Goal: Task Accomplishment & Management: Complete application form

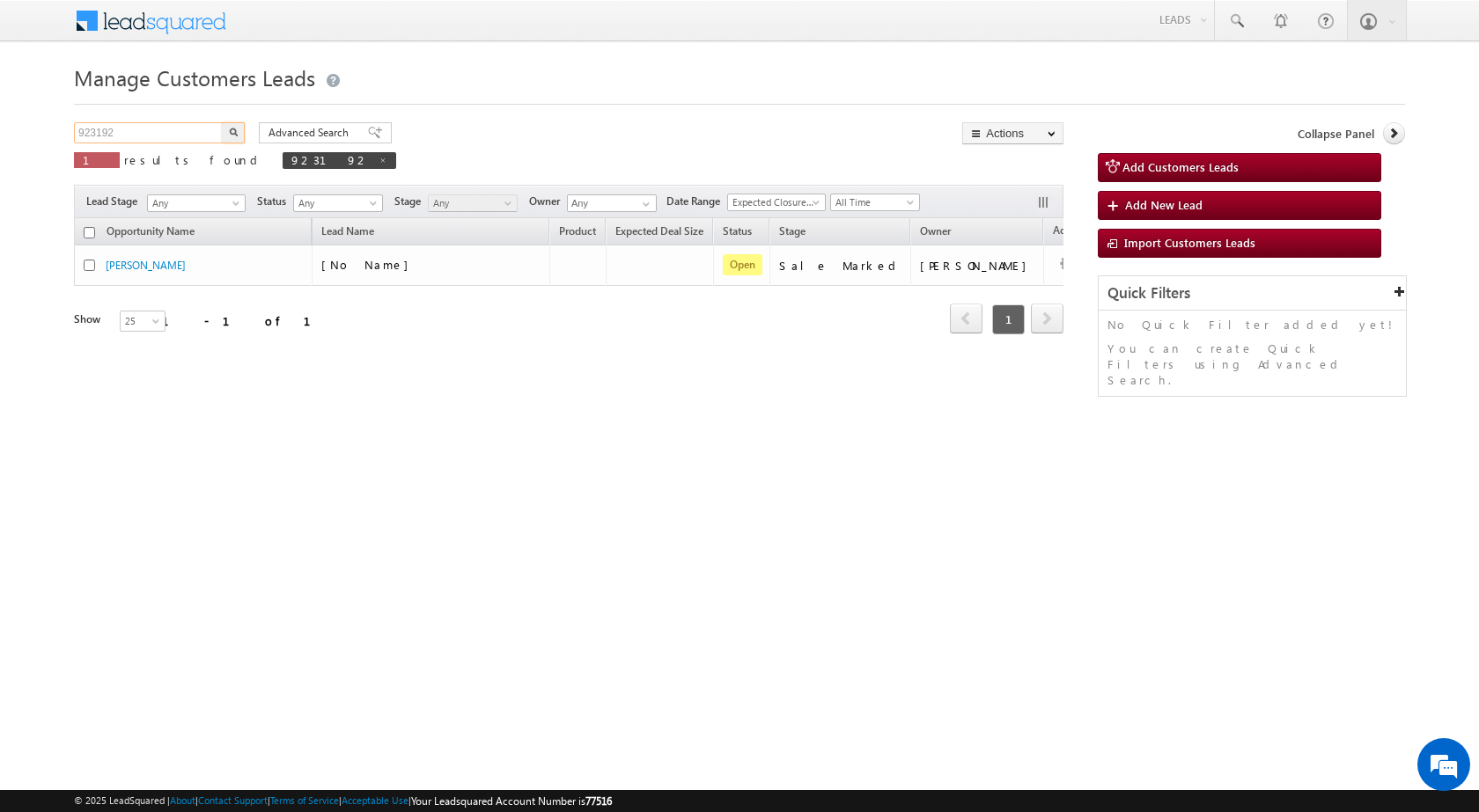
drag, startPoint x: 154, startPoint y: 122, endPoint x: 40, endPoint y: 126, distance: 114.1
click at [44, 124] on body "Menu [PERSON_NAME] sitar a8@ks erve." at bounding box center [740, 249] width 1479 height 499
paste input "18975"
type input "918975"
click at [222, 122] on button "button" at bounding box center [233, 132] width 23 height 21
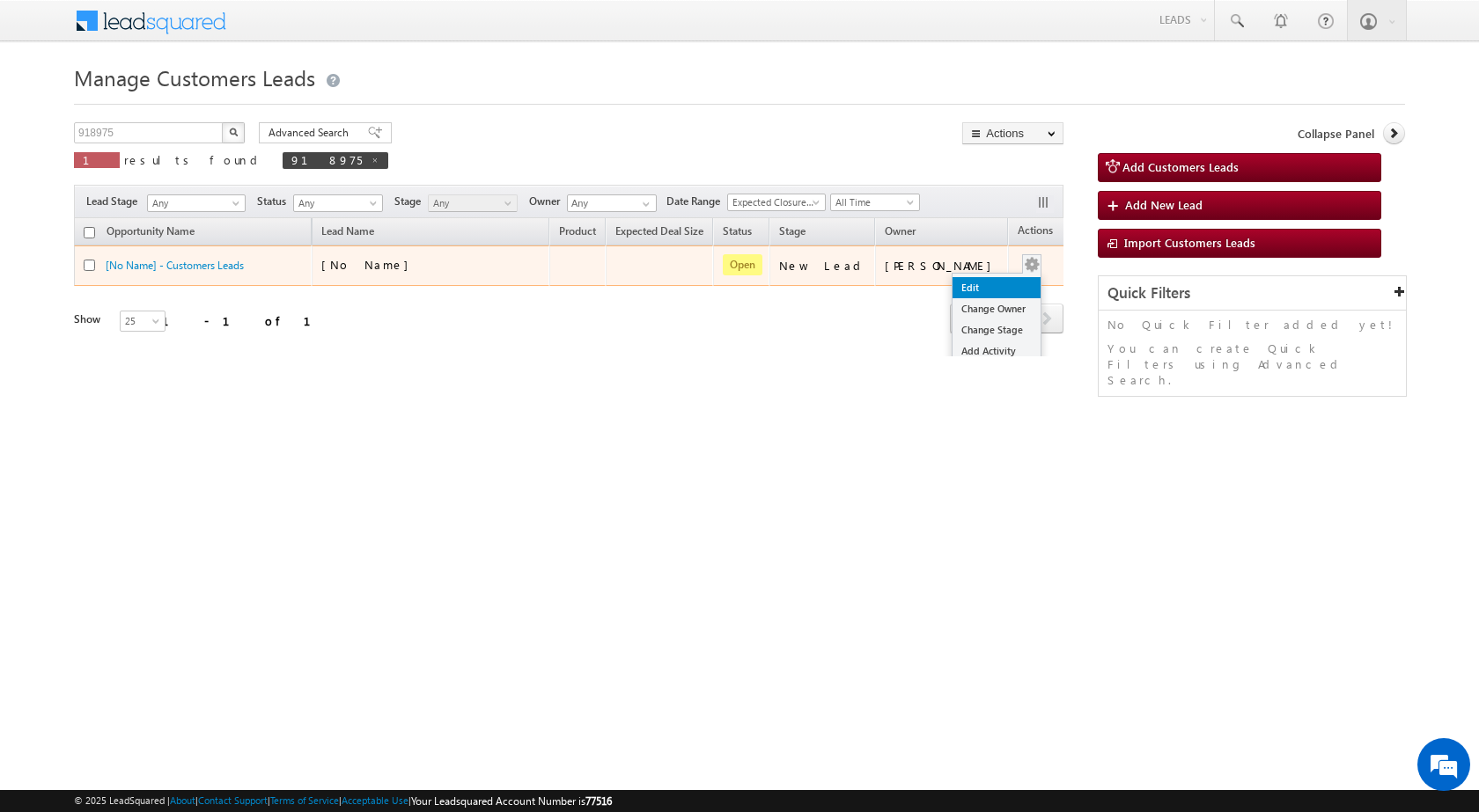
click at [975, 282] on link "Edit" at bounding box center [996, 288] width 88 height 21
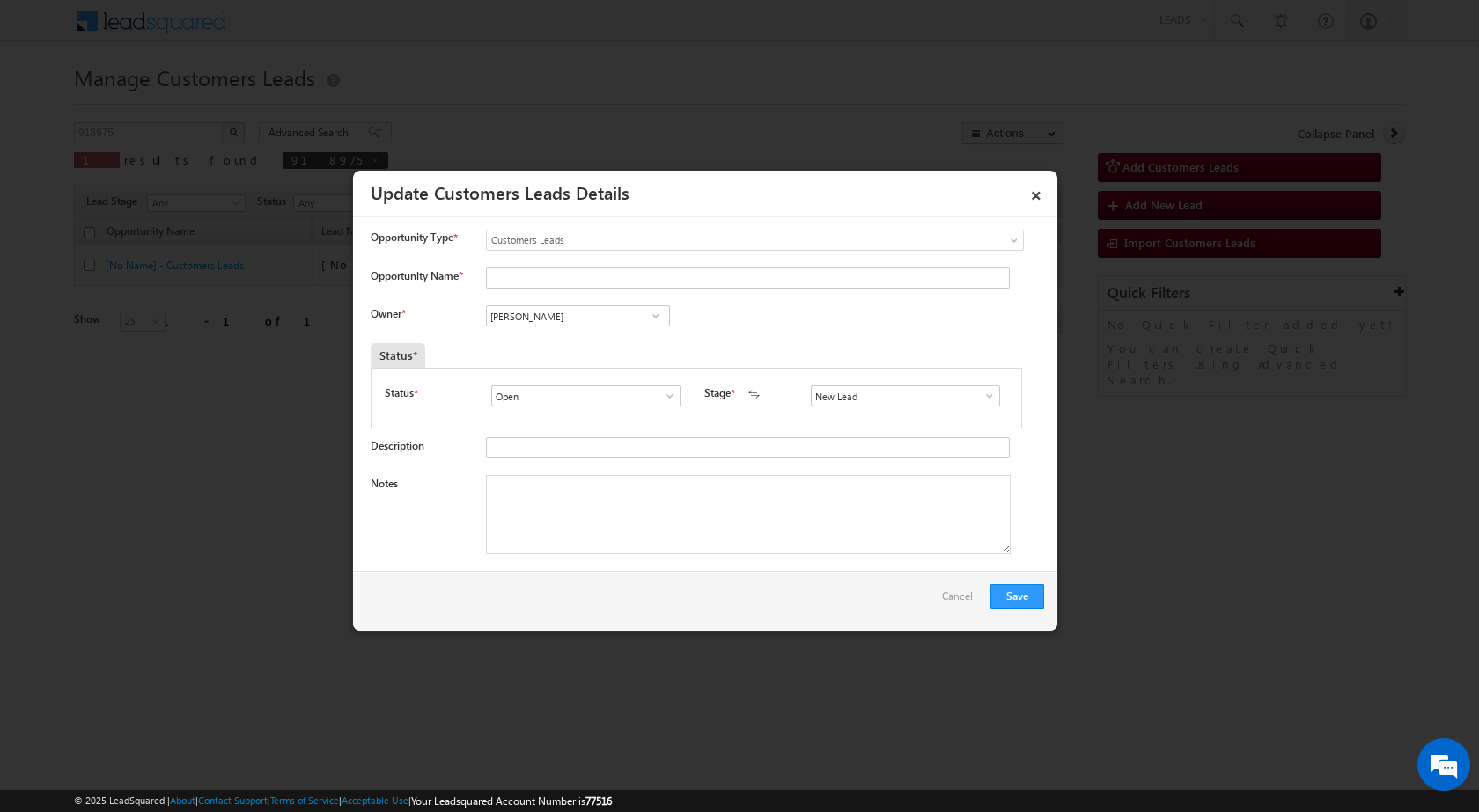
click at [984, 394] on span at bounding box center [989, 396] width 18 height 14
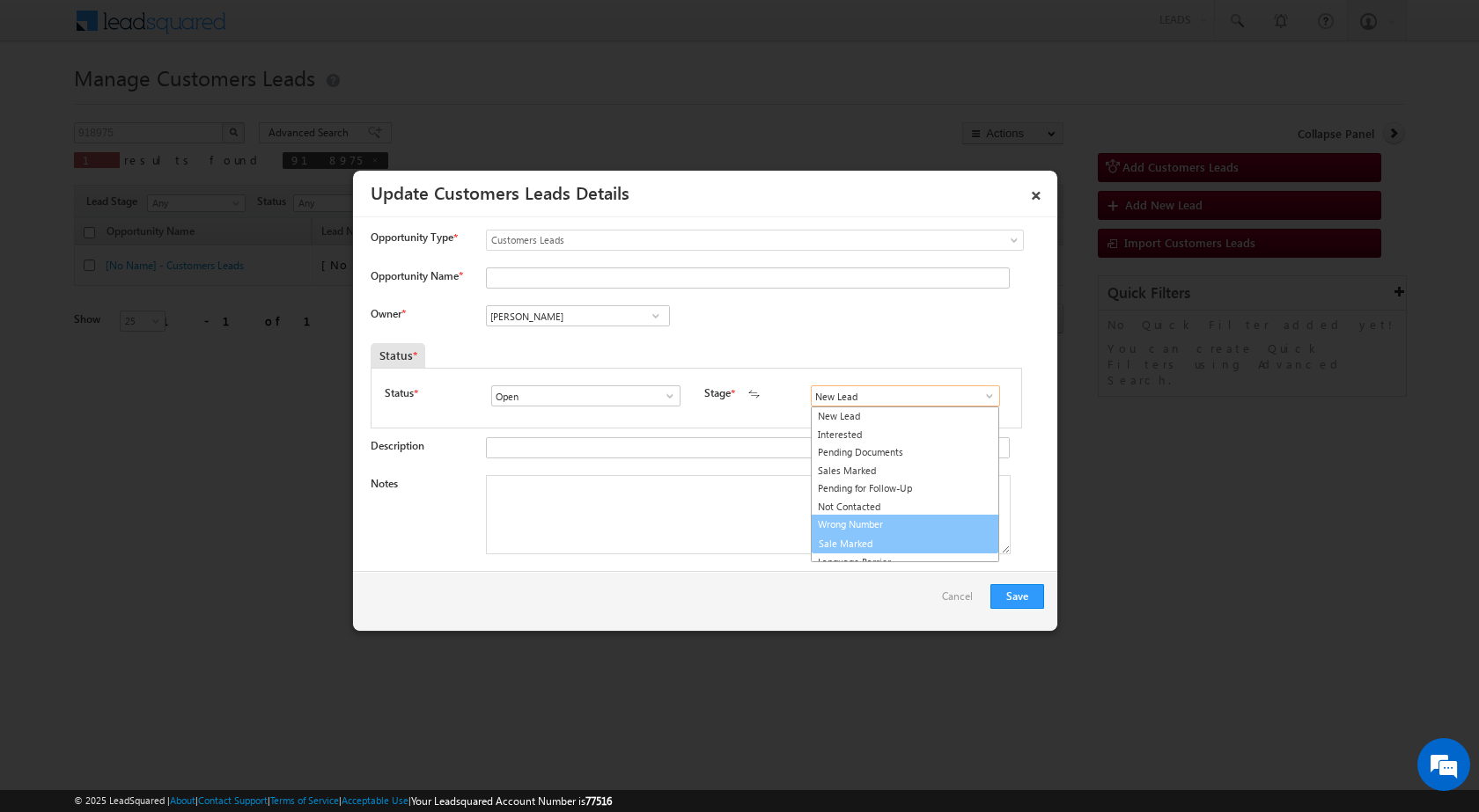
scroll to position [26, 0]
click at [854, 517] on link "Sale Marked" at bounding box center [904, 517] width 188 height 20
type input "Sale Marked"
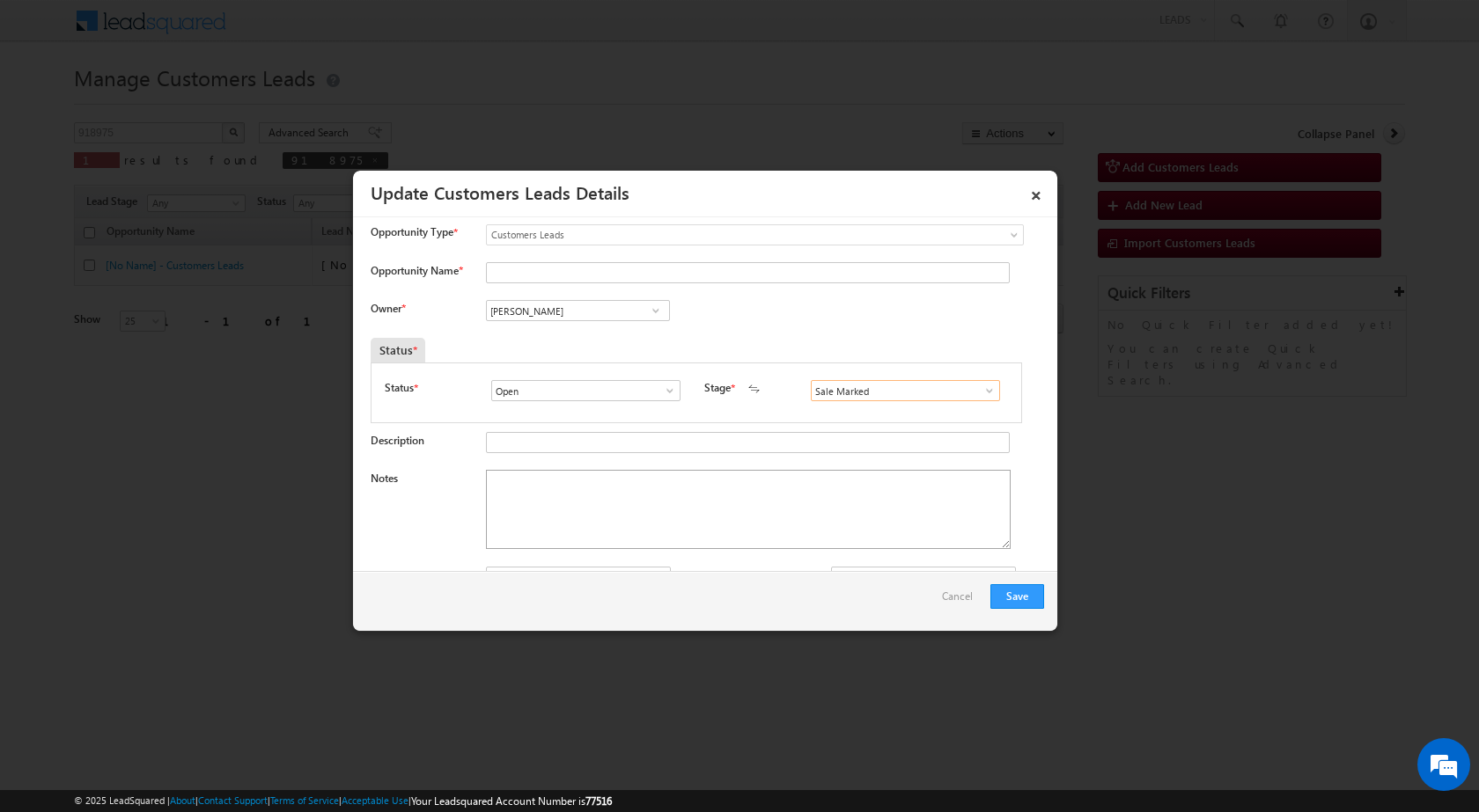
scroll to position [0, 0]
click at [520, 503] on textarea "Notes" at bounding box center [748, 515] width 525 height 79
paste textarea "918975 - WebsiteTollfree - [PERSON_NAME] - 7500700024 - CONSTRUCTION - SAHARANP…"
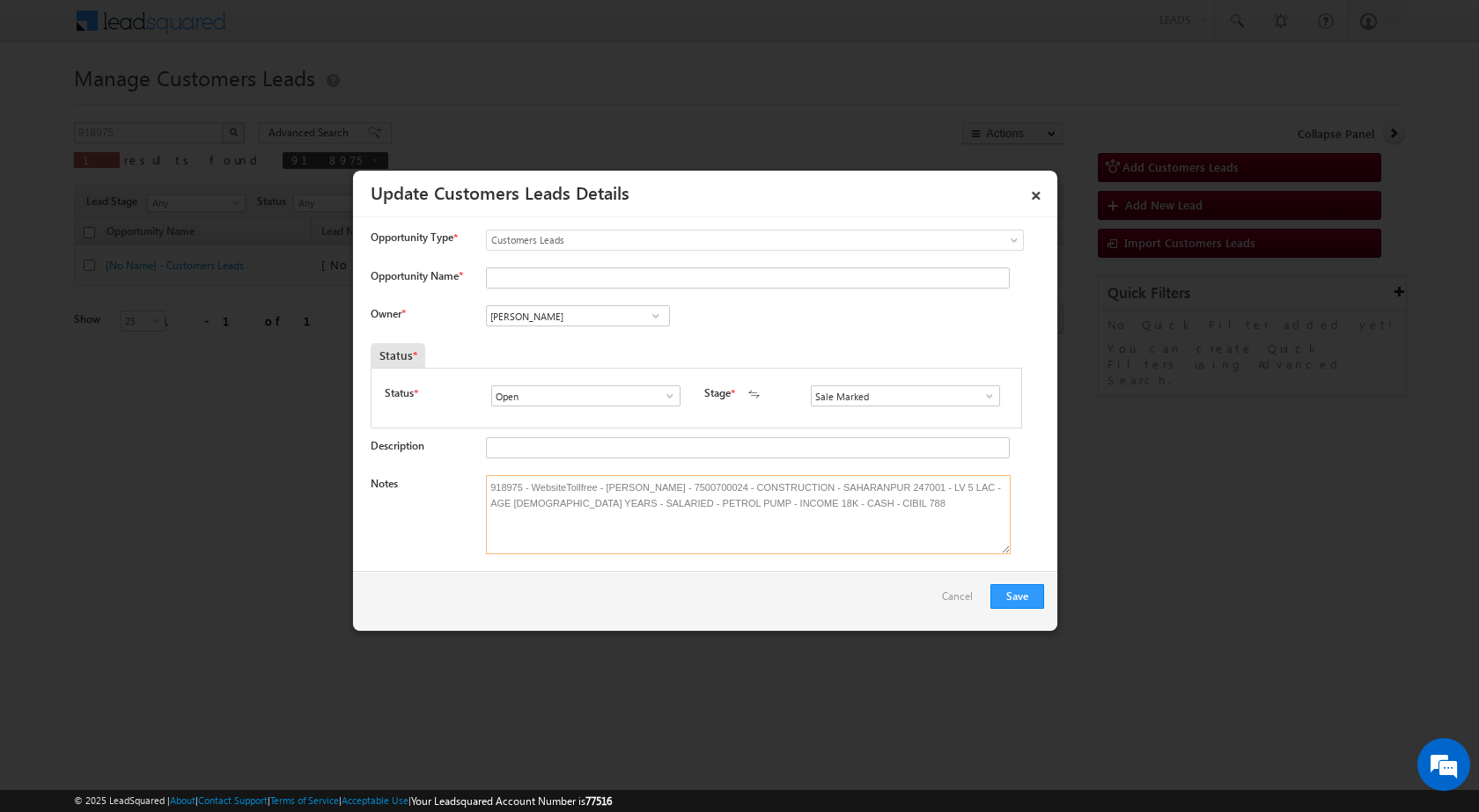
click at [641, 482] on textarea "918975 - WebsiteTollfree - [PERSON_NAME] - 7500700024 - CONSTRUCTION - SAHARANP…" at bounding box center [748, 515] width 525 height 79
click at [660, 493] on textarea "918975 - WebsiteTollfree - [PERSON_NAME] - 7500700024 - CONSTRUCTION - SAHARANP…" at bounding box center [748, 515] width 525 height 79
drag, startPoint x: 686, startPoint y: 488, endPoint x: 607, endPoint y: 483, distance: 79.2
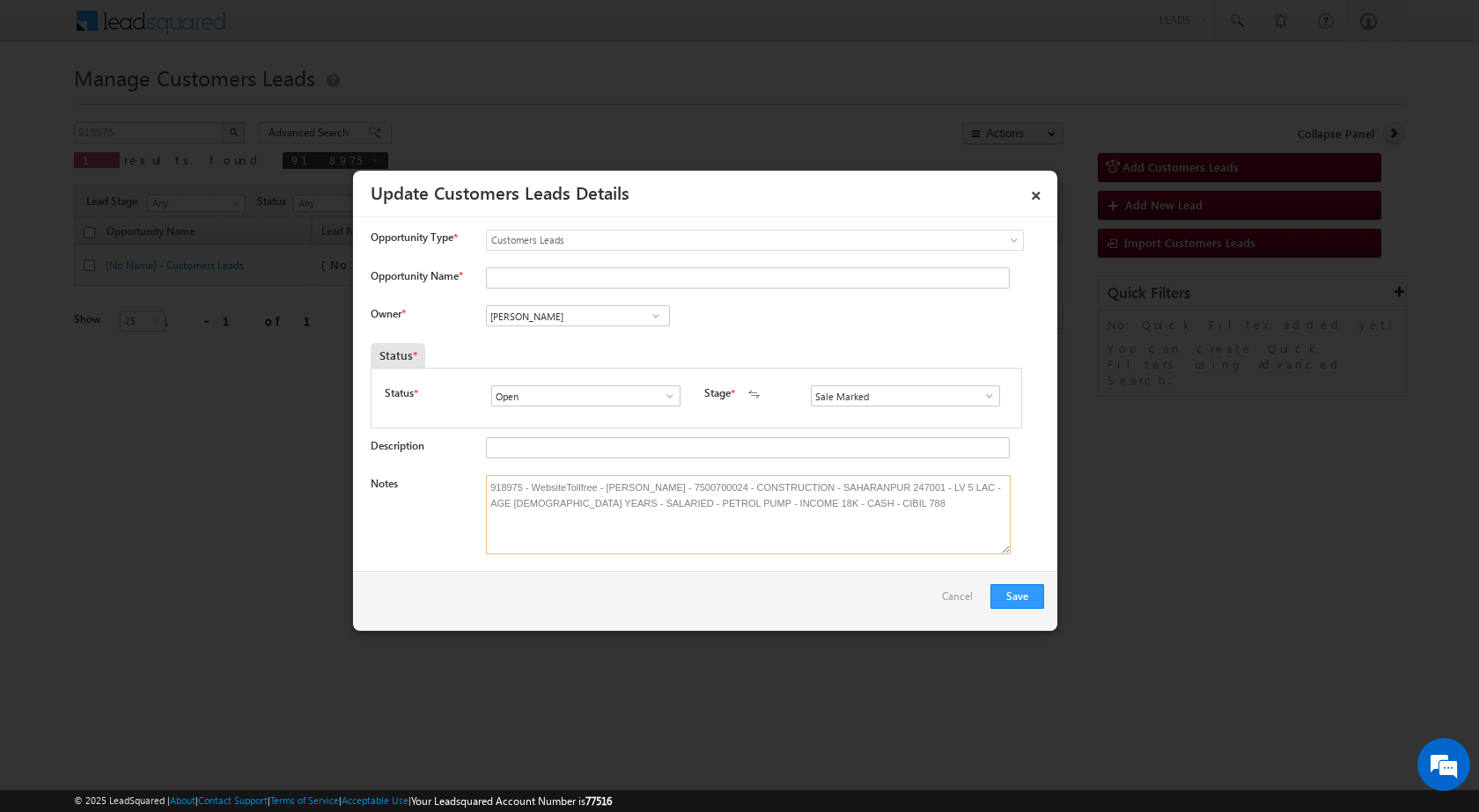
click at [607, 483] on textarea "918975 - WebsiteTollfree - [PERSON_NAME] - 7500700024 - CONSTRUCTION - SAHARANP…" at bounding box center [748, 515] width 525 height 79
type textarea "918975 - WebsiteTollfree - [PERSON_NAME] - 7500700024 - CONSTRUCTION - SAHARANP…"
click at [570, 276] on input "Opportunity Name *" at bounding box center [747, 278] width 524 height 21
paste input "[PERSON_NAME]"
type input "[PERSON_NAME]"
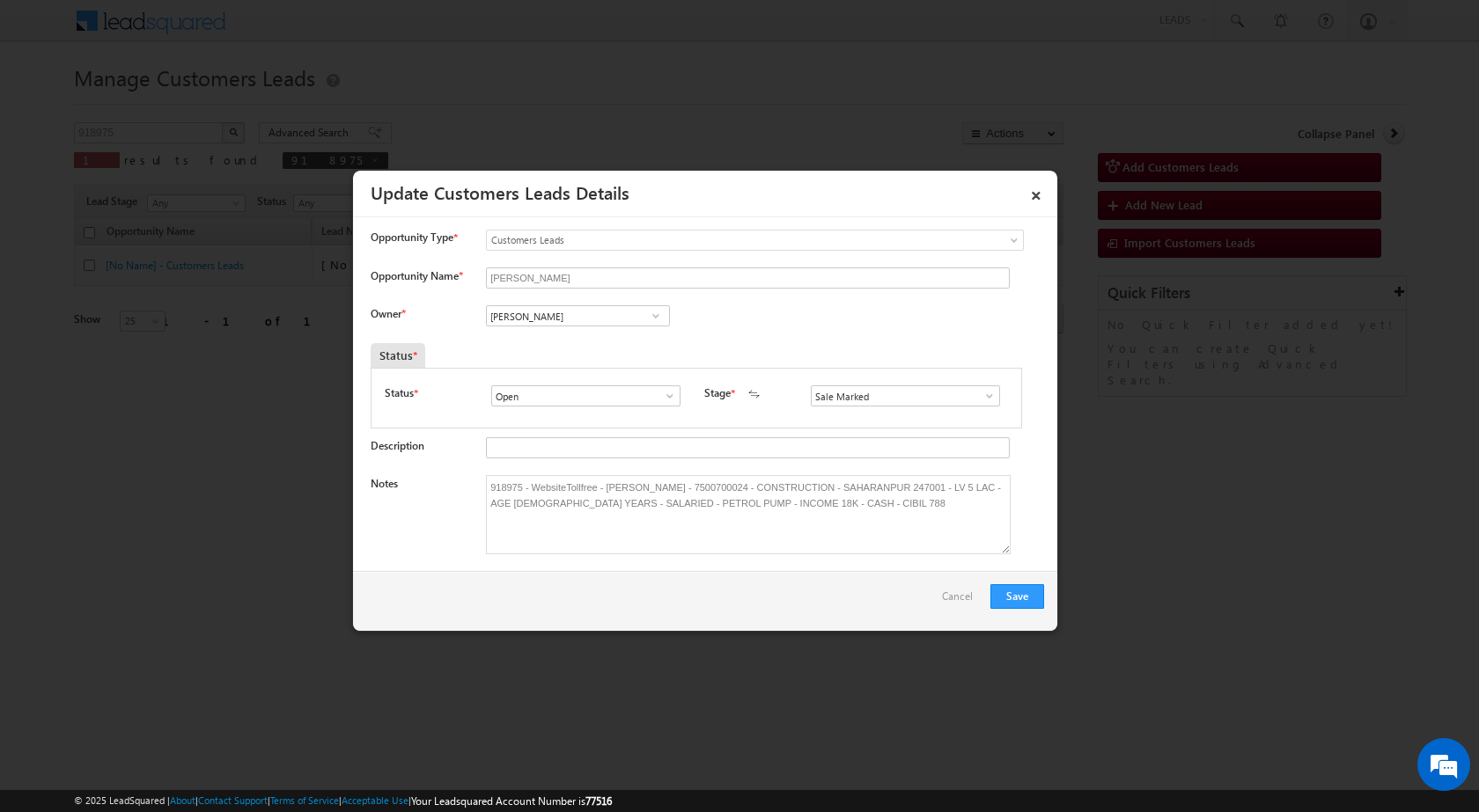
click at [802, 322] on div "Owner * Vikas Halwai Vikas Halwai Vikas Halwai" at bounding box center [706, 320] width 673 height 29
click at [579, 317] on input "[PERSON_NAME]" at bounding box center [578, 316] width 184 height 21
paste input "[EMAIL_ADDRESS][DOMAIN_NAME]"
click at [583, 352] on span "[EMAIL_ADDRESS][DOMAIN_NAME]" at bounding box center [572, 351] width 158 height 13
type input "[PERSON_NAME]"
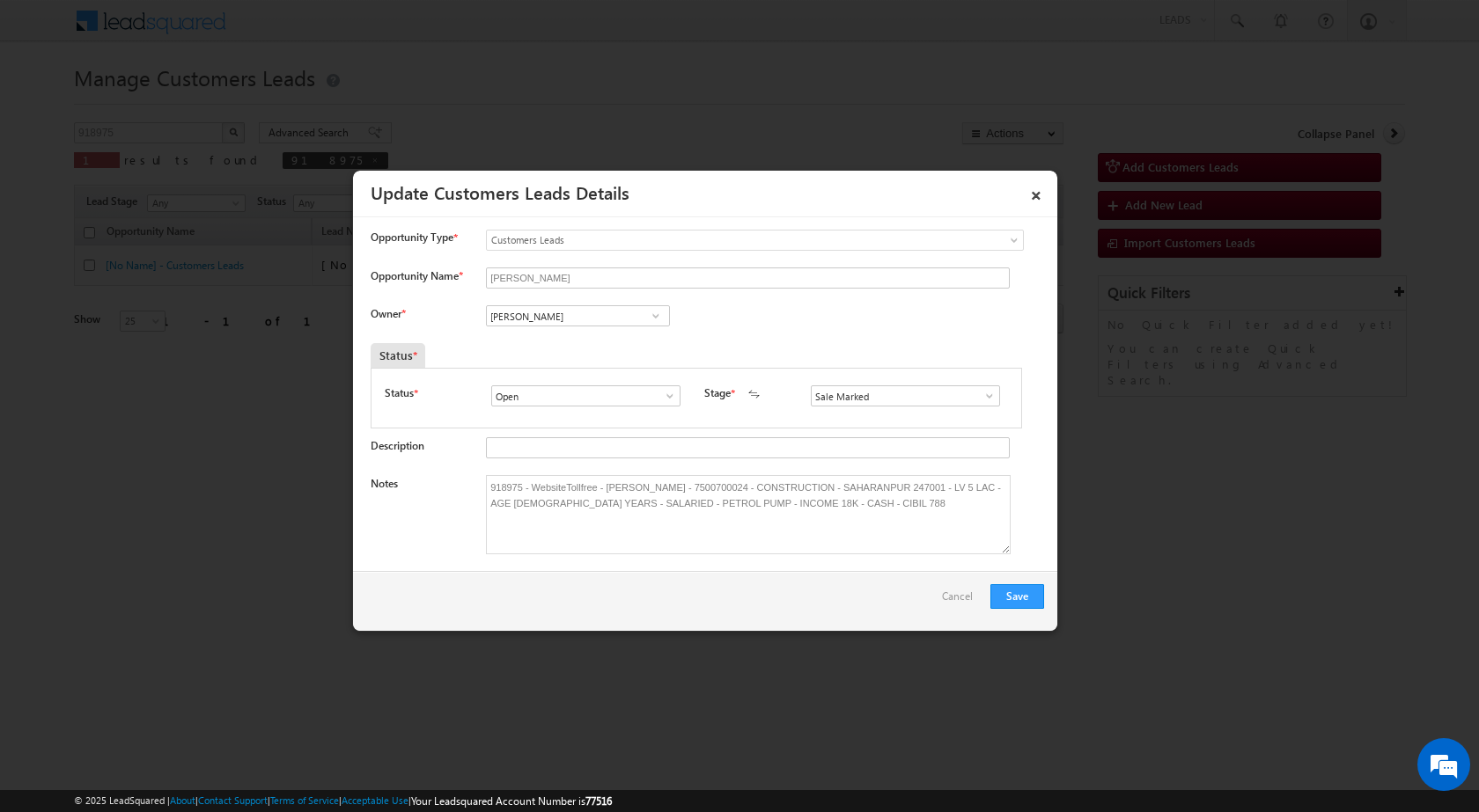
click at [814, 328] on div "Owner * [PERSON_NAME] [PERSON_NAME] [PERSON_NAME] [PERSON_NAME] [PERSON_NAME] 2…" at bounding box center [706, 320] width 673 height 29
click at [1002, 597] on button "Save" at bounding box center [1017, 596] width 54 height 25
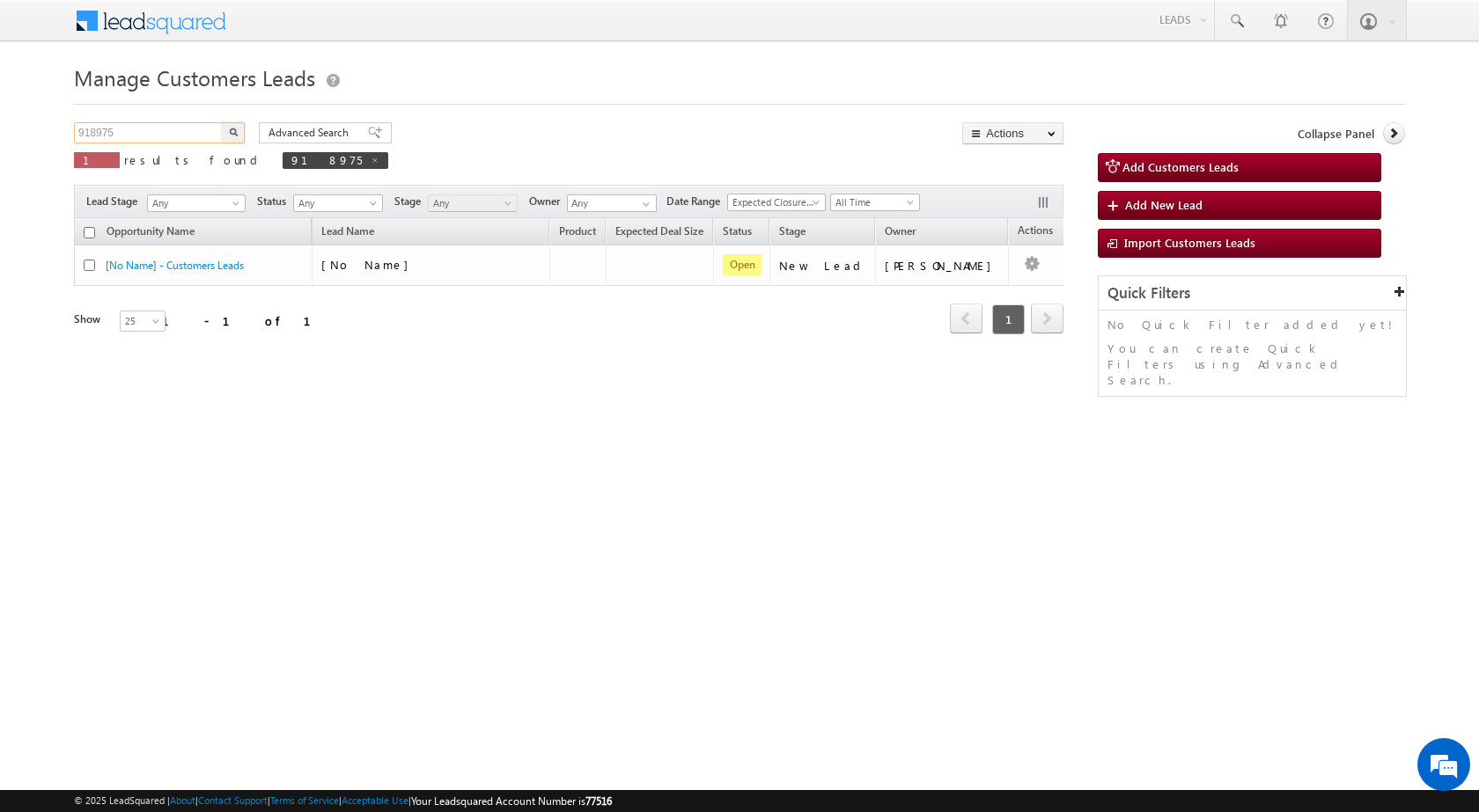
drag, startPoint x: 148, startPoint y: 137, endPoint x: 0, endPoint y: 106, distance: 151.2
click at [0, 106] on body "Menu [PERSON_NAME] sitar a8@ks erve." at bounding box center [740, 249] width 1479 height 499
paste input "9006"
type input "919006"
click at [222, 122] on button "button" at bounding box center [233, 132] width 23 height 21
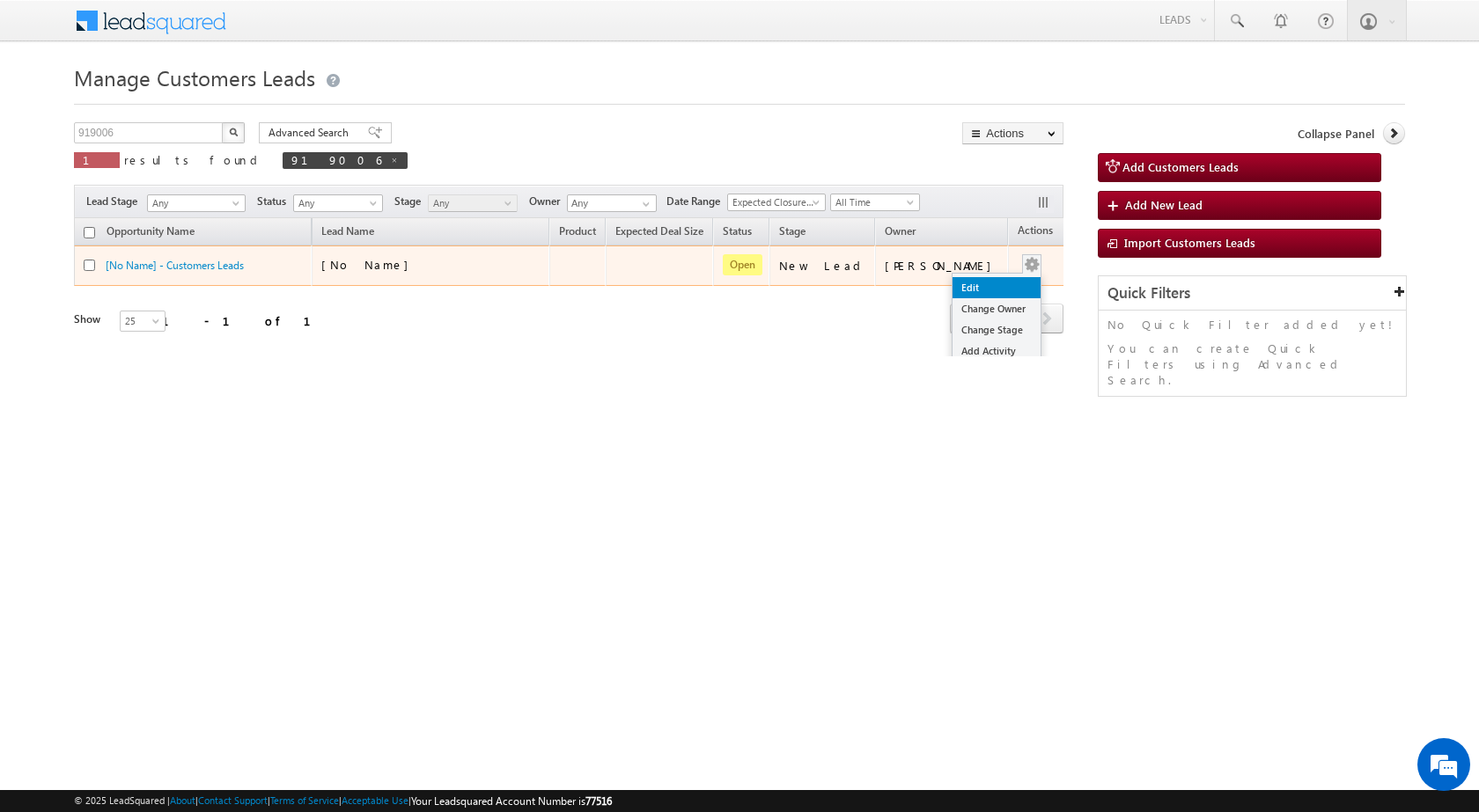
click at [989, 291] on link "Edit" at bounding box center [996, 288] width 88 height 21
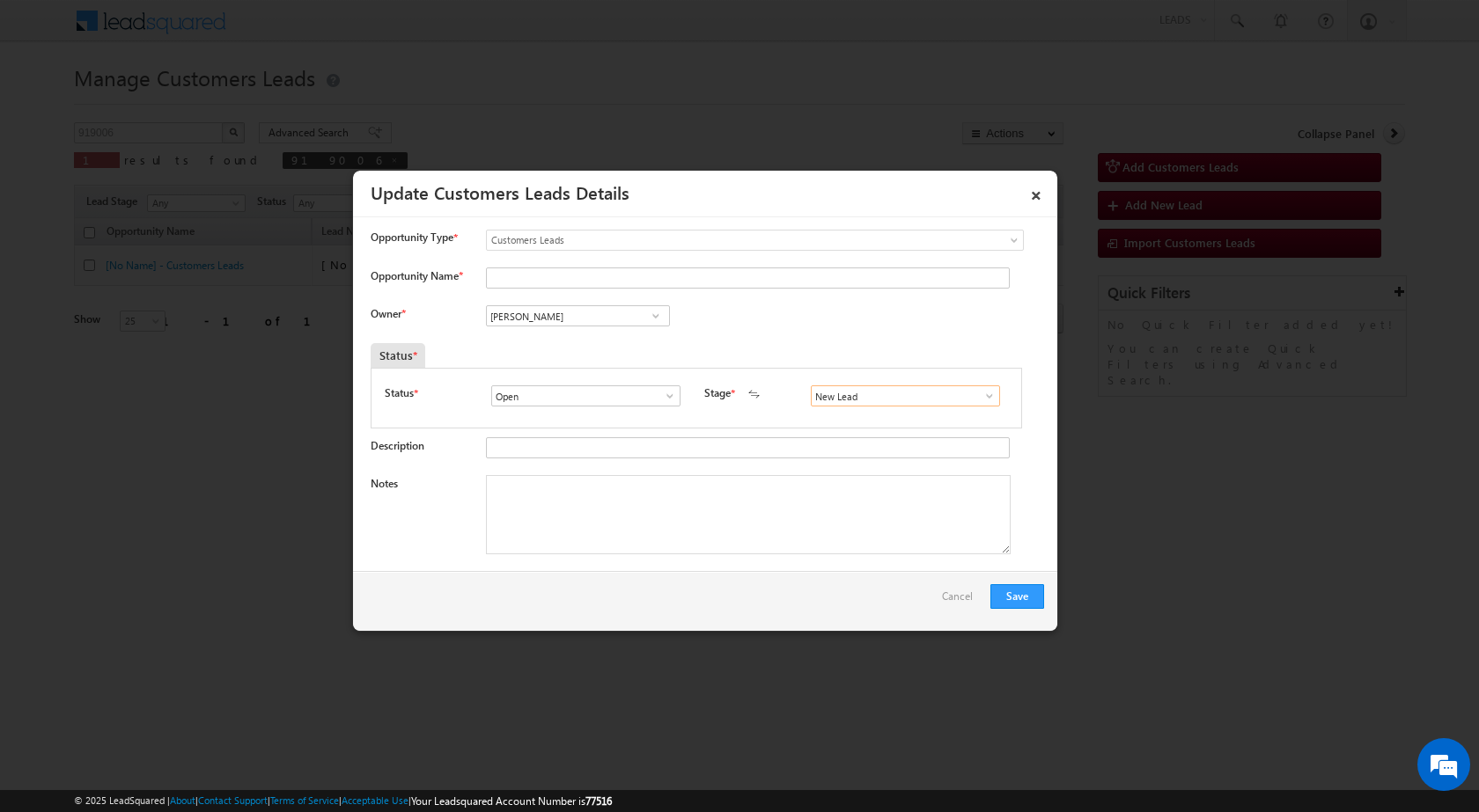
click at [991, 403] on input "New Lead" at bounding box center [905, 396] width 189 height 21
click at [987, 399] on span at bounding box center [989, 396] width 18 height 14
click at [846, 539] on link "Sale Marked" at bounding box center [904, 542] width 188 height 20
type input "Sale Marked"
click at [751, 364] on div "Status *" at bounding box center [612, 356] width 483 height 25
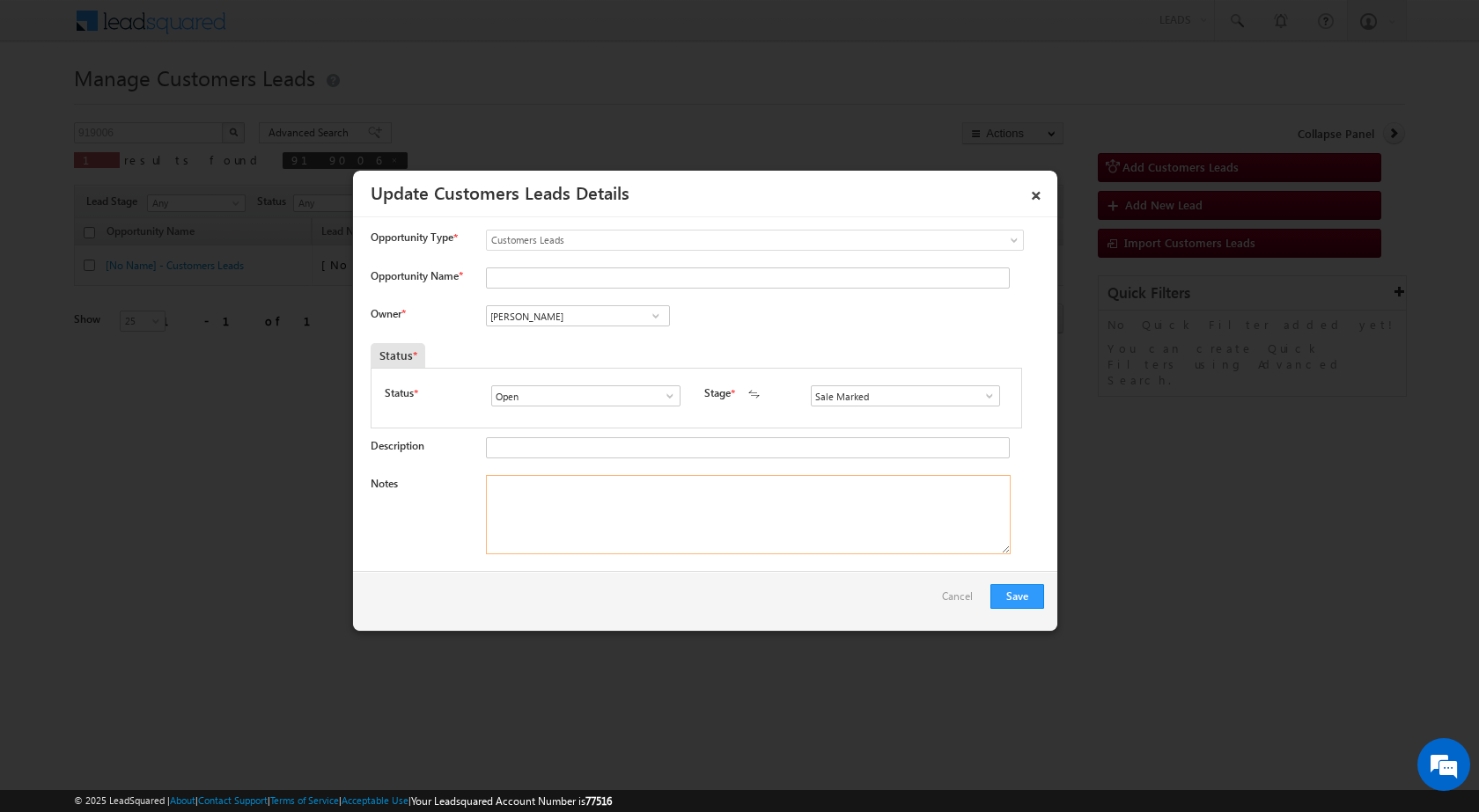
drag, startPoint x: 566, startPoint y: 534, endPoint x: 558, endPoint y: 526, distance: 11.3
click at [567, 532] on textarea "Notes" at bounding box center [748, 515] width 525 height 79
paste textarea "CUSTOMER REQ. 10 LAC TOP-UP LOAN"
type textarea "CUSTOMER REQ. 10 LAC TOP-UP LOAN"
click at [539, 497] on textarea "CUSTOMER REQ. 10 LAC TOP-UP LOAN" at bounding box center [748, 515] width 525 height 79
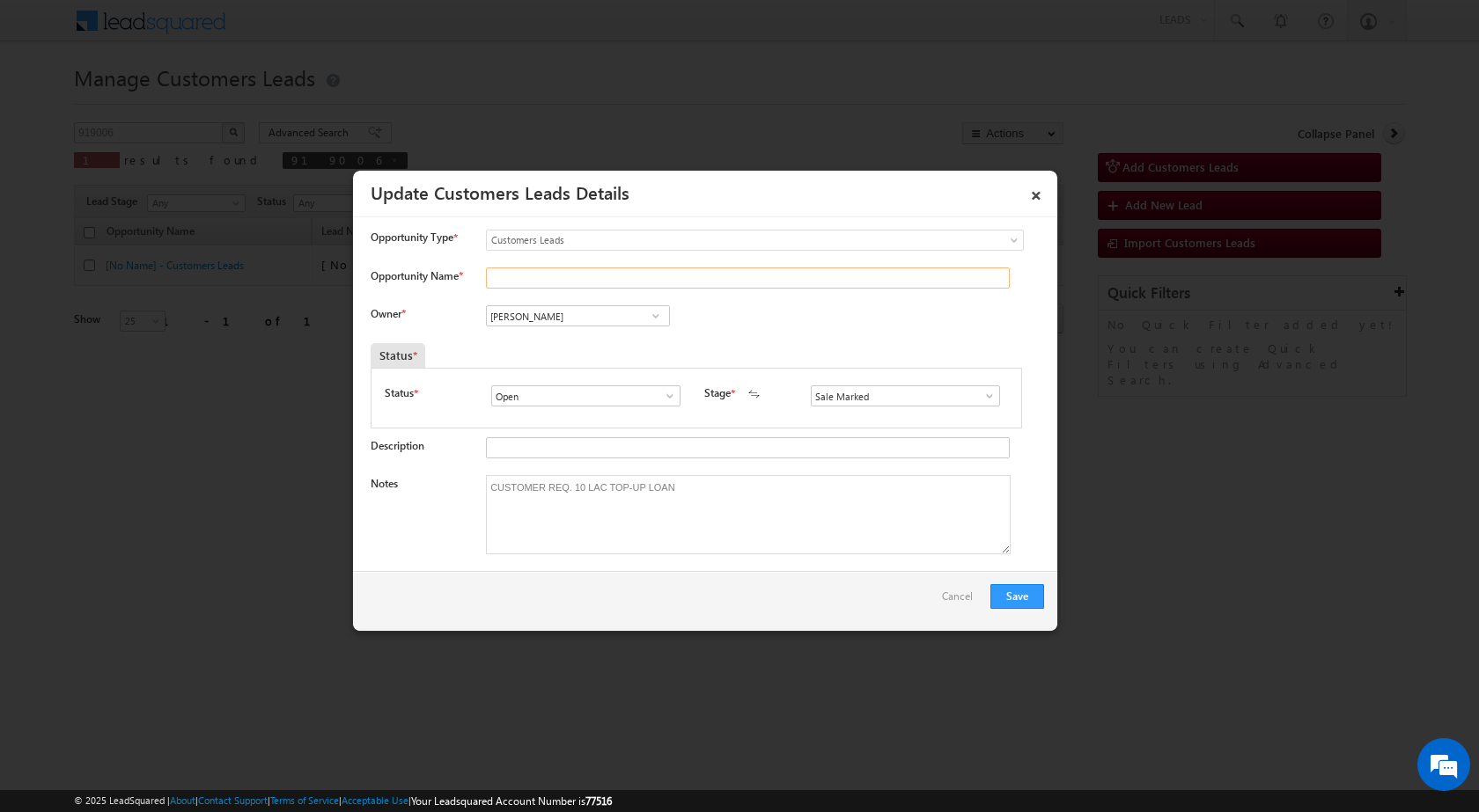
click at [562, 283] on input "Opportunity Name *" at bounding box center [747, 278] width 524 height 21
paste input "[PERSON_NAME]"
type input "[PERSON_NAME]"
click at [890, 332] on div "Owner * Vikas Halwai Vikas Halwai Vikas Halwai" at bounding box center [706, 320] width 673 height 29
click at [843, 332] on div "Owner * Vikas Halwai Vikas Halwai Vikas Halwai" at bounding box center [706, 320] width 673 height 29
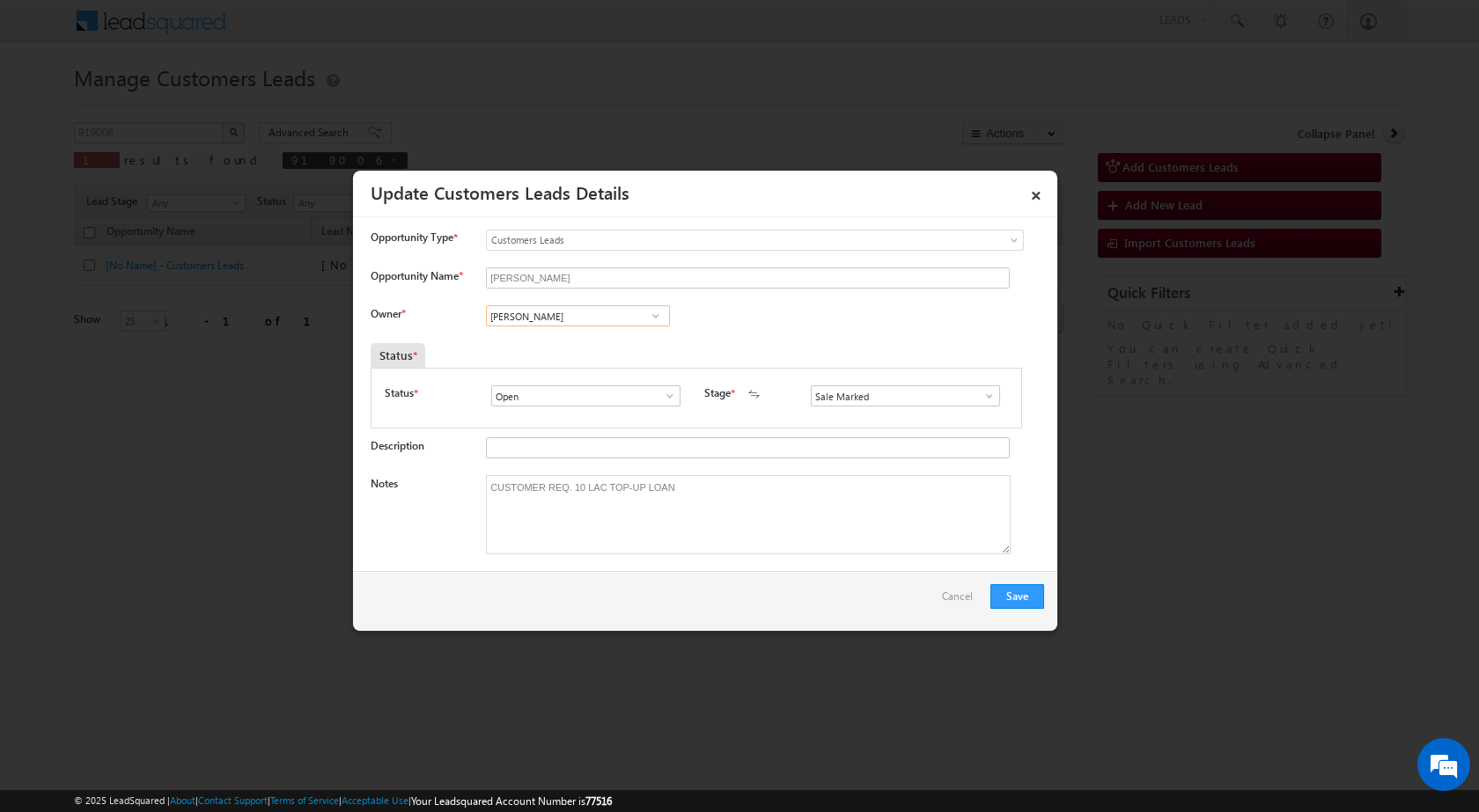
click at [606, 322] on input "[PERSON_NAME]" at bounding box center [578, 316] width 184 height 21
paste input "[EMAIL_ADDRESS][DOMAIN_NAME]"
drag, startPoint x: 561, startPoint y: 340, endPoint x: 575, endPoint y: 340, distance: 14.0
click at [561, 340] on link "[PERSON_NAME] [PERSON_NAME][EMAIL_ADDRESS][DOMAIN_NAME]" at bounding box center [578, 343] width 184 height 33
type input "[PERSON_NAME]"
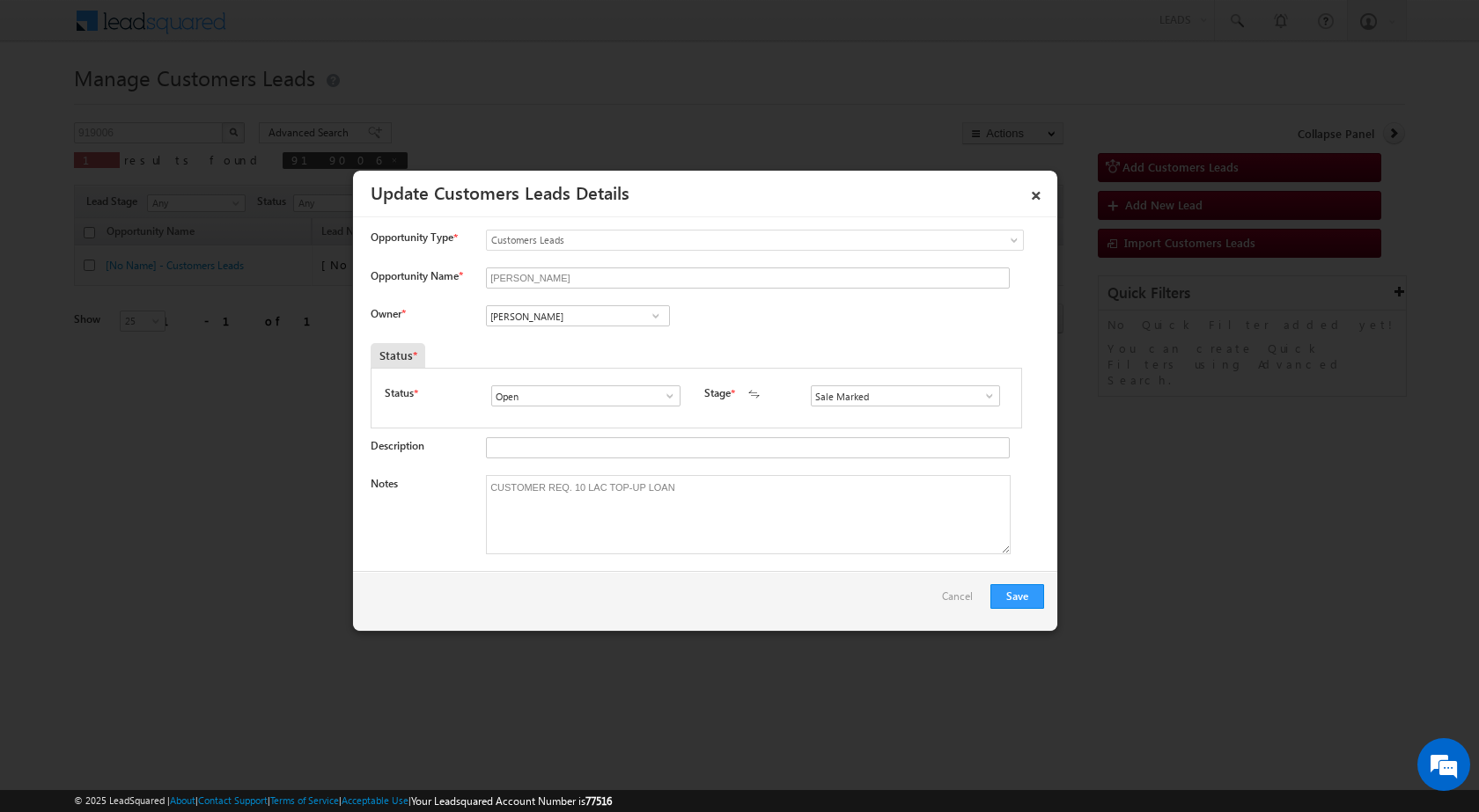
click at [724, 329] on div "Owner * [PERSON_NAME] [PERSON_NAME] [PERSON_NAME] [PERSON_NAME] [PERSON_NAME] 5…" at bounding box center [706, 320] width 673 height 29
click at [1014, 602] on button "Save" at bounding box center [1017, 596] width 54 height 25
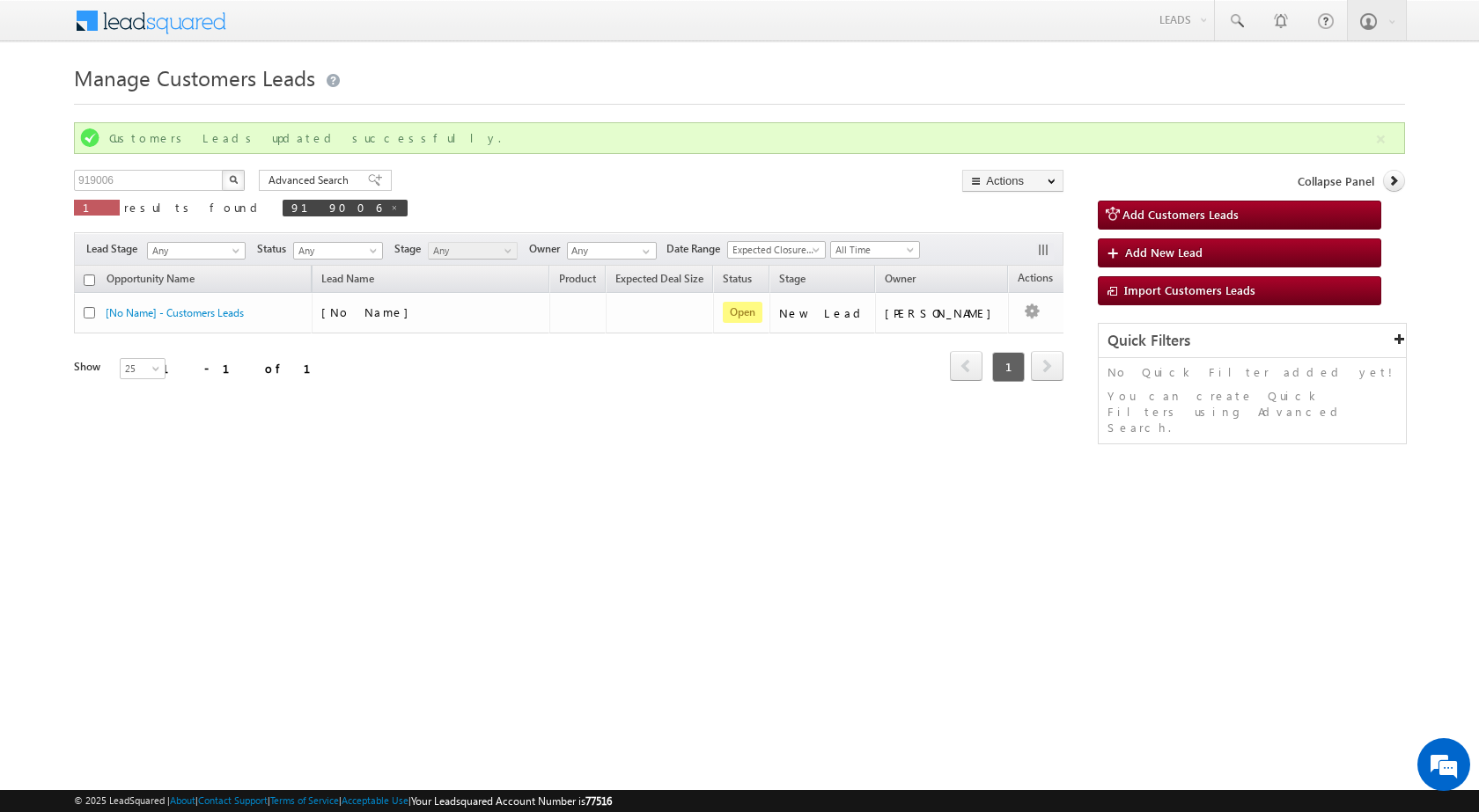
click at [413, 415] on div "Opportunity Name Lead Name Product Expected Deal Size Status Stage Owner Action…" at bounding box center [568, 348] width 989 height 165
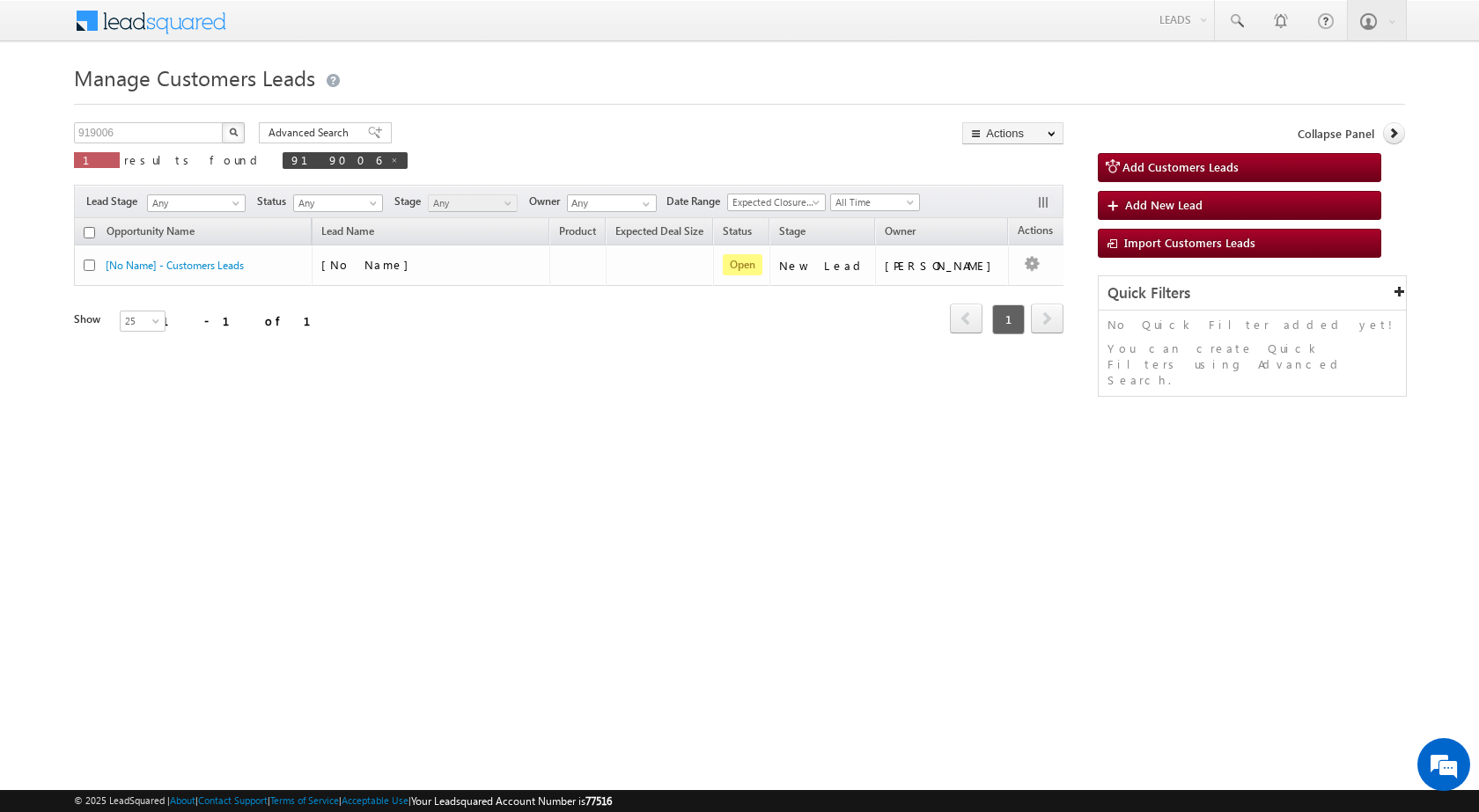
click at [496, 136] on div "919006 X 1 results found 919006 Advanced Search Advanced search results Actions…" at bounding box center [568, 150] width 989 height 58
